Goal: Download file/media

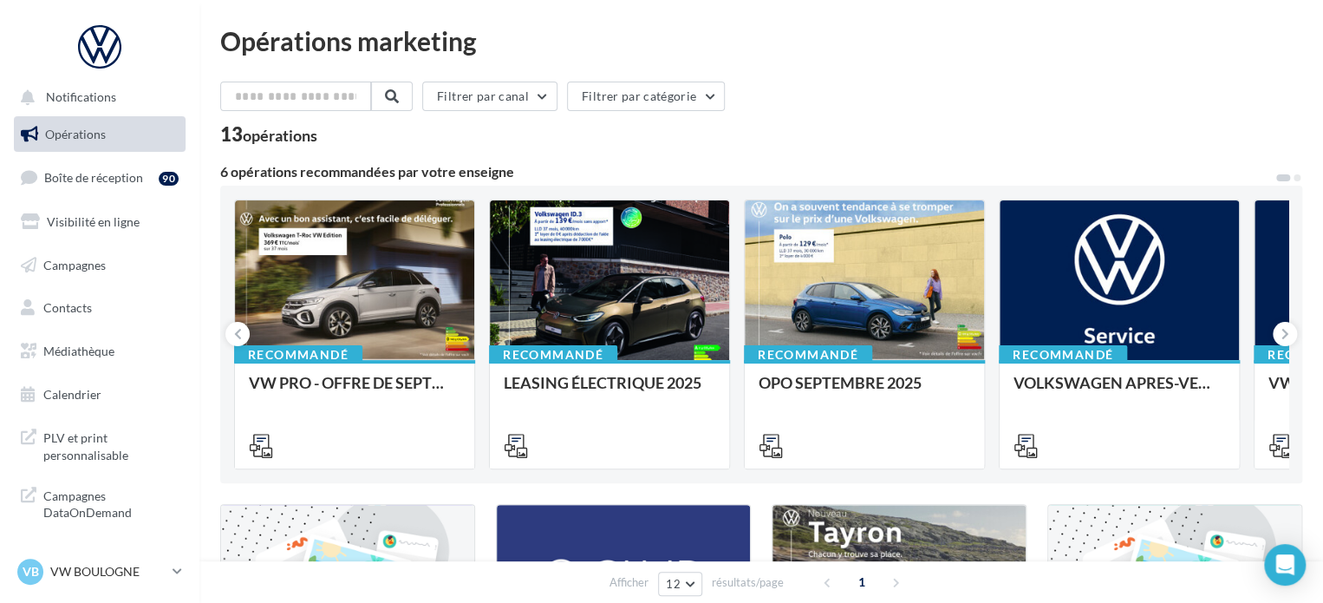
click at [884, 285] on div at bounding box center [864, 280] width 239 height 161
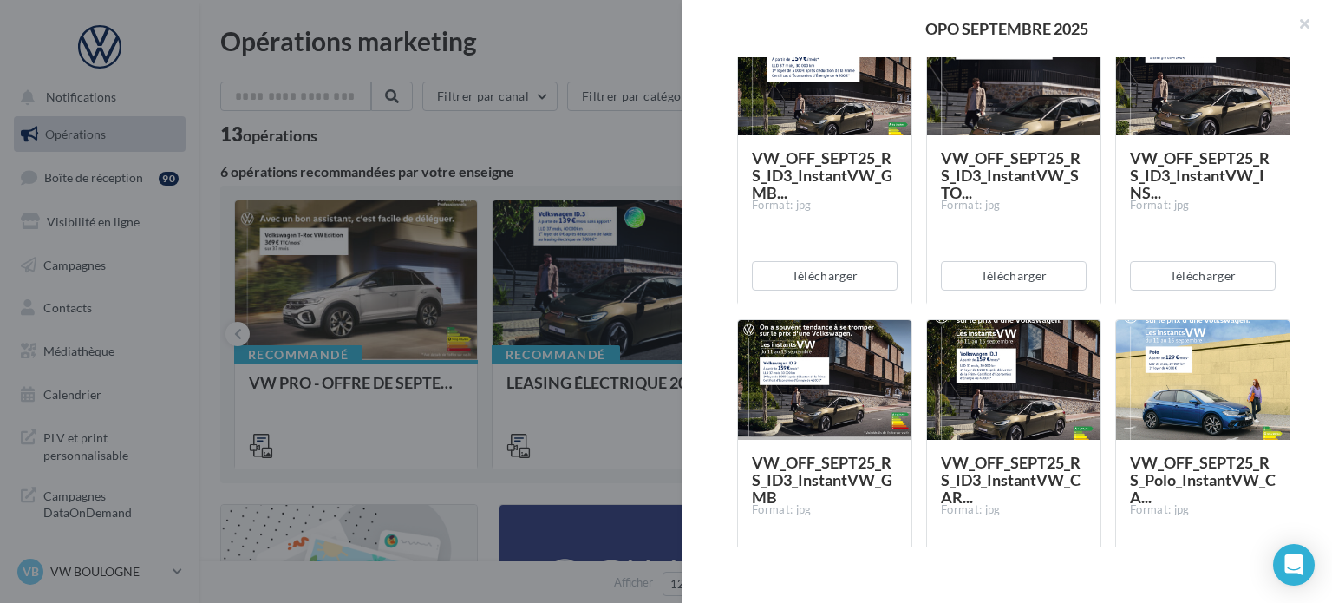
scroll to position [347, 0]
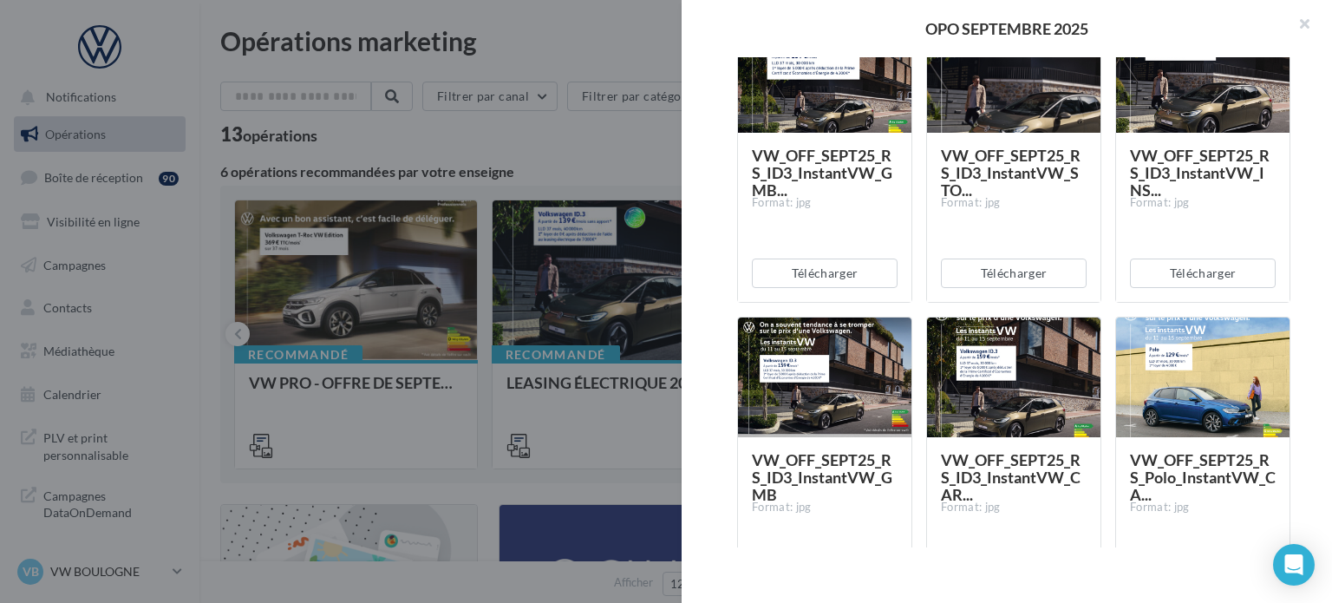
click at [1203, 354] on div at bounding box center [1202, 377] width 173 height 121
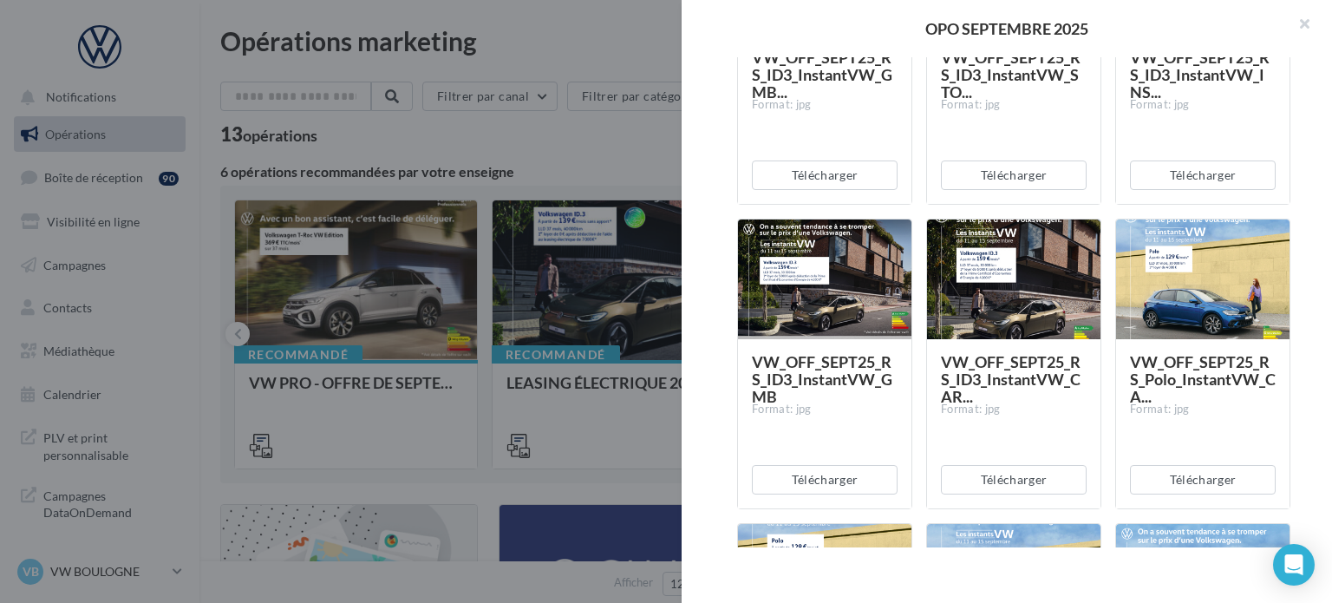
scroll to position [520, 0]
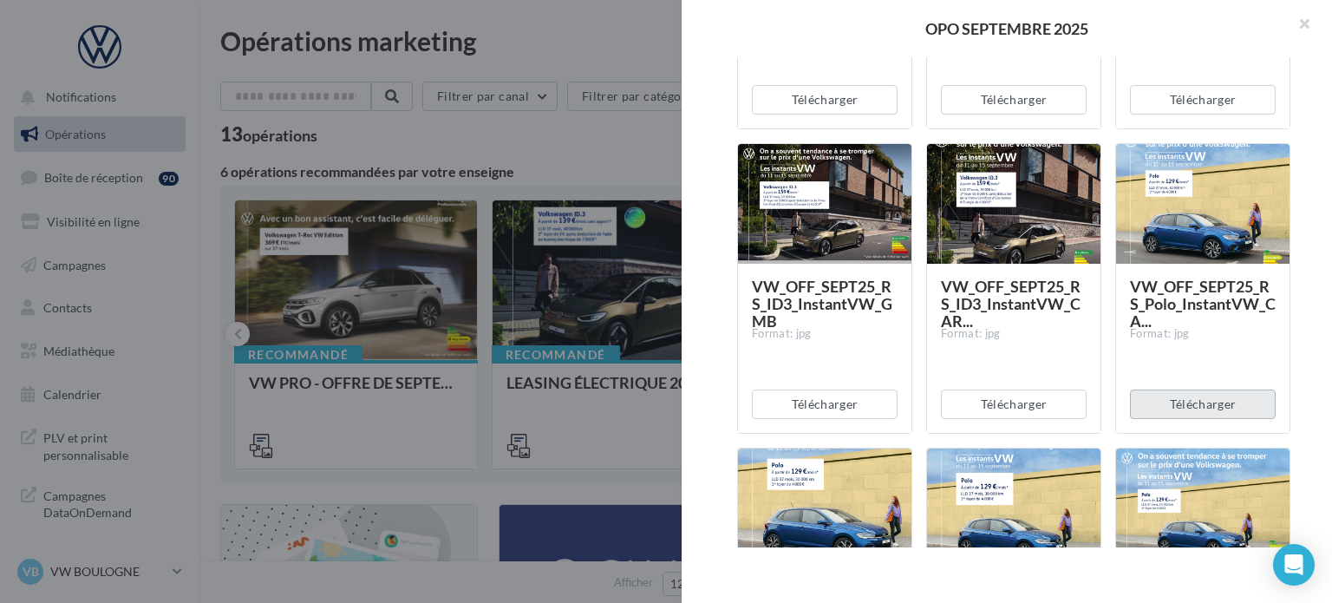
click at [1214, 395] on button "Télécharger" at bounding box center [1203, 403] width 146 height 29
